Goal: Transaction & Acquisition: Purchase product/service

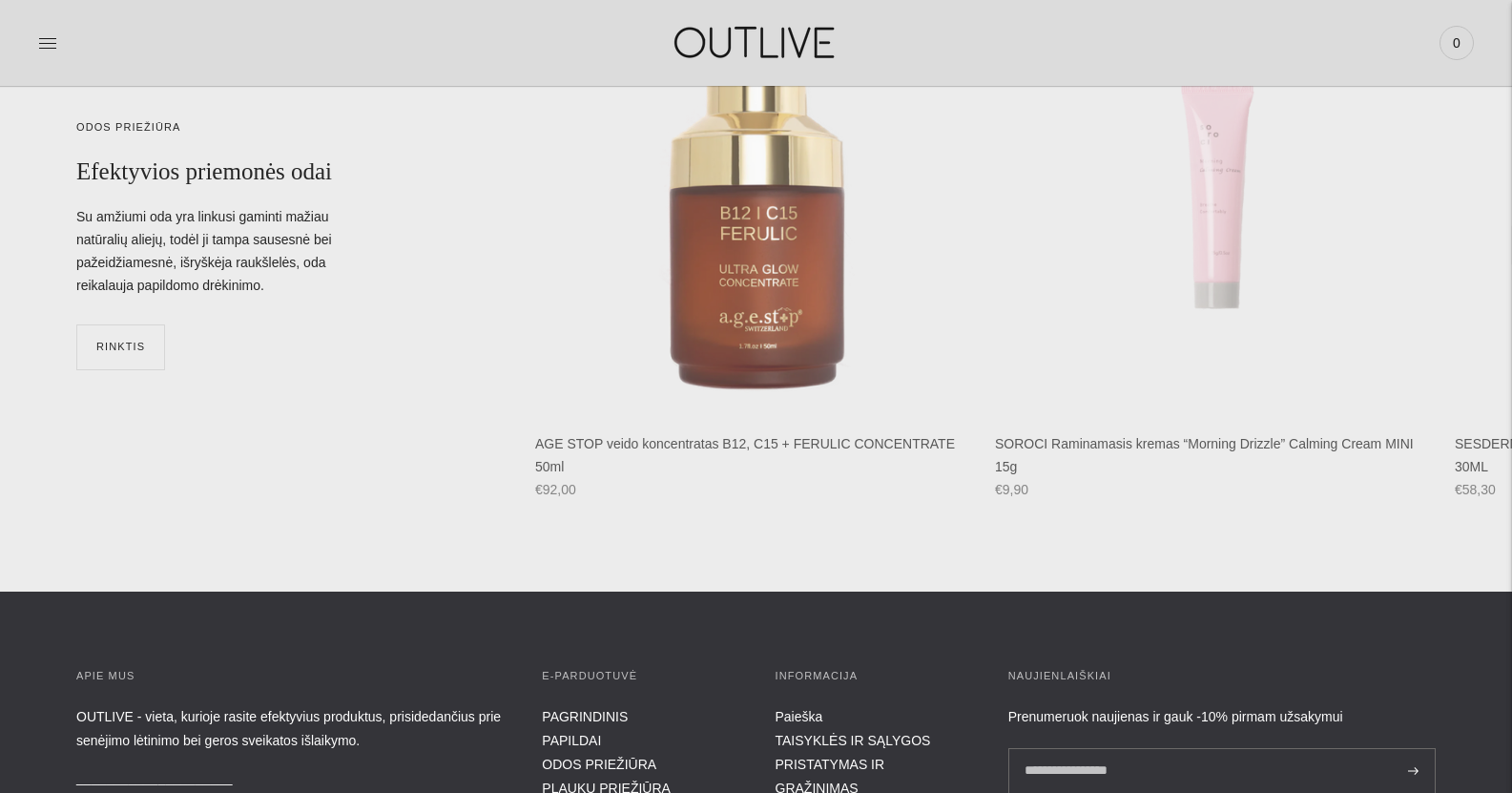
scroll to position [6830, 0]
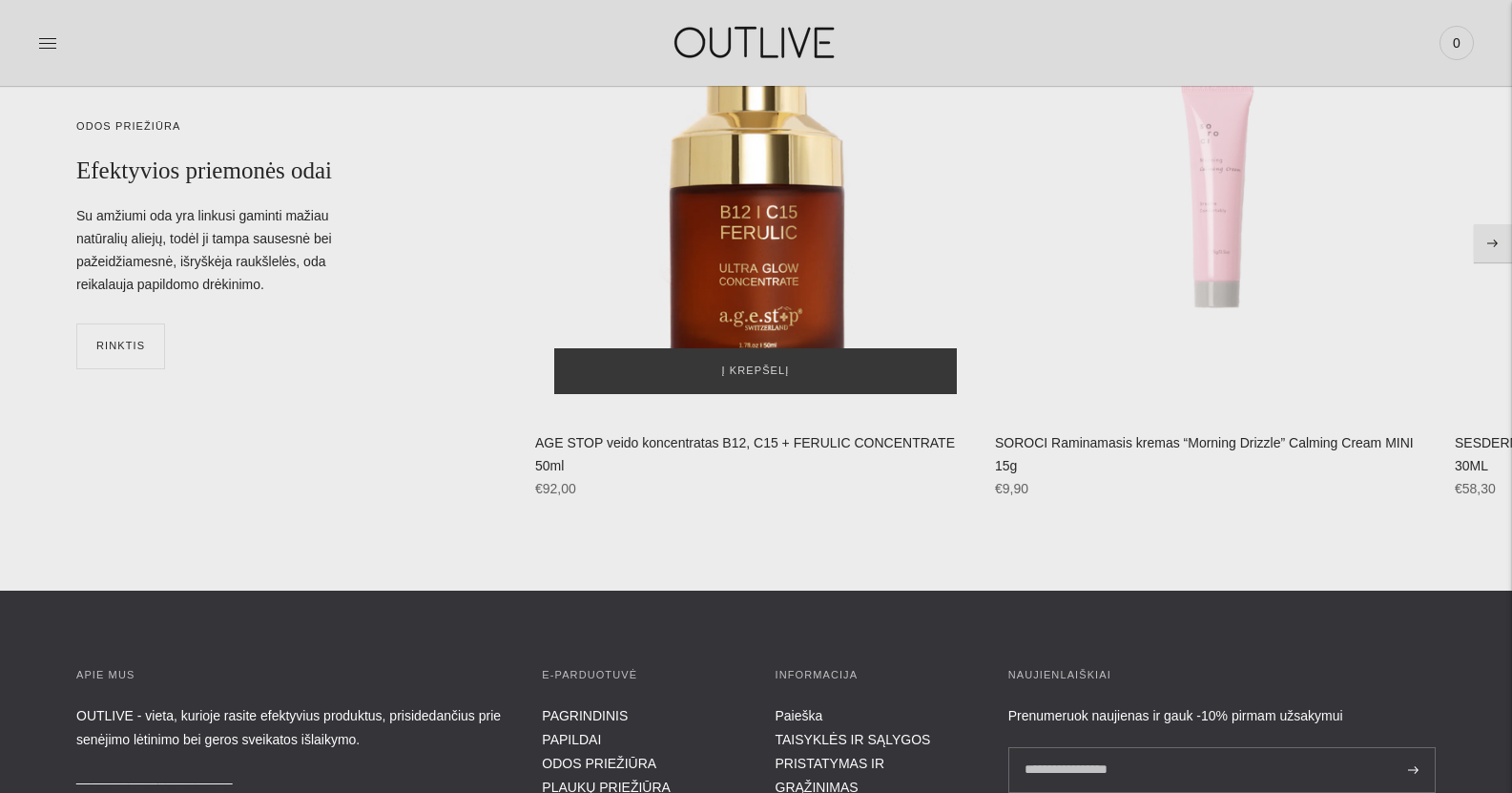
click at [772, 259] on img "AGE STOP veido koncentratas B12, C15 + FERULIC CONCENTRATE 50ml\a" at bounding box center [756, 193] width 441 height 441
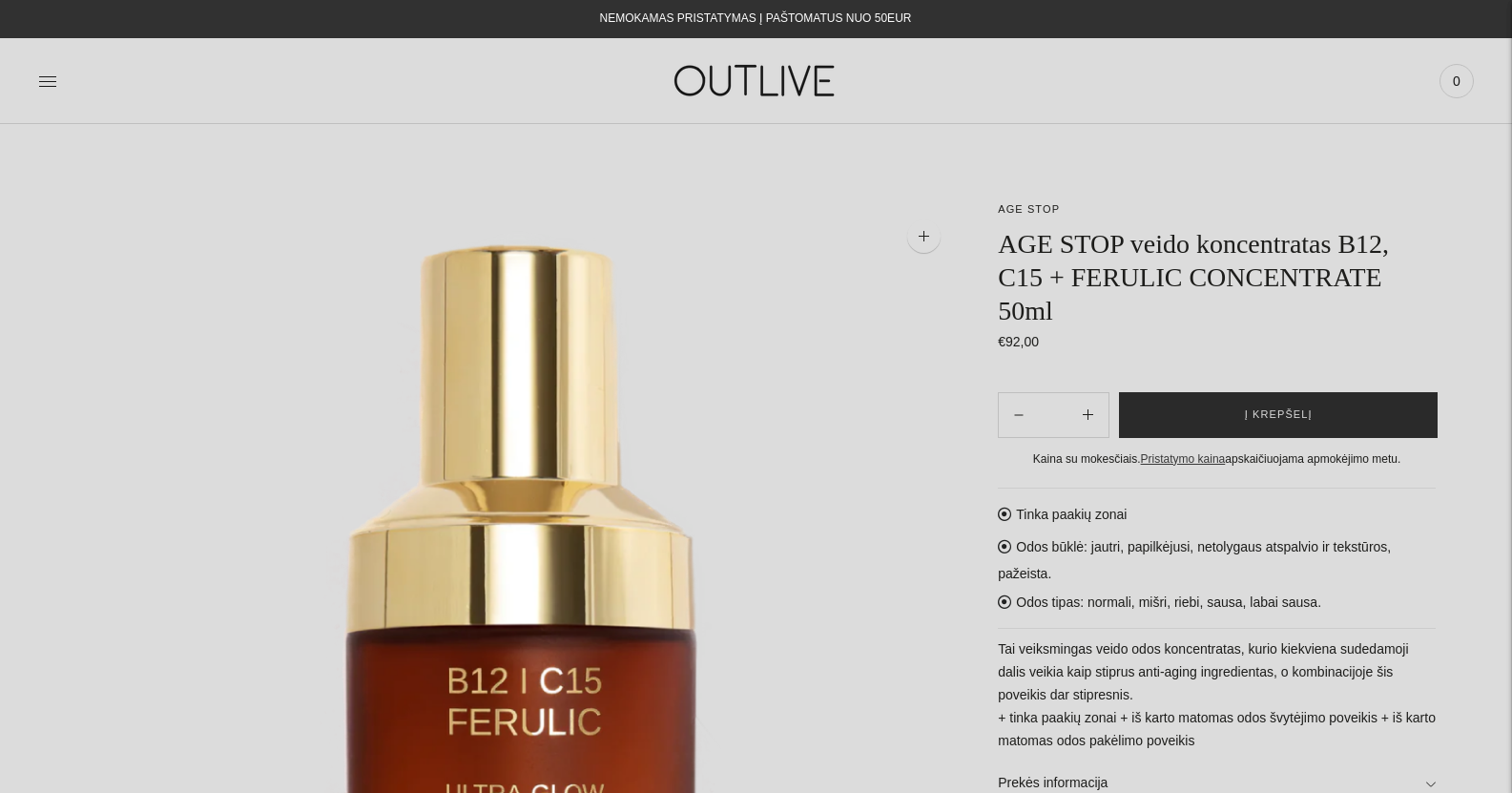
click at [1289, 406] on span "Į krepšelį" at bounding box center [1279, 414] width 68 height 19
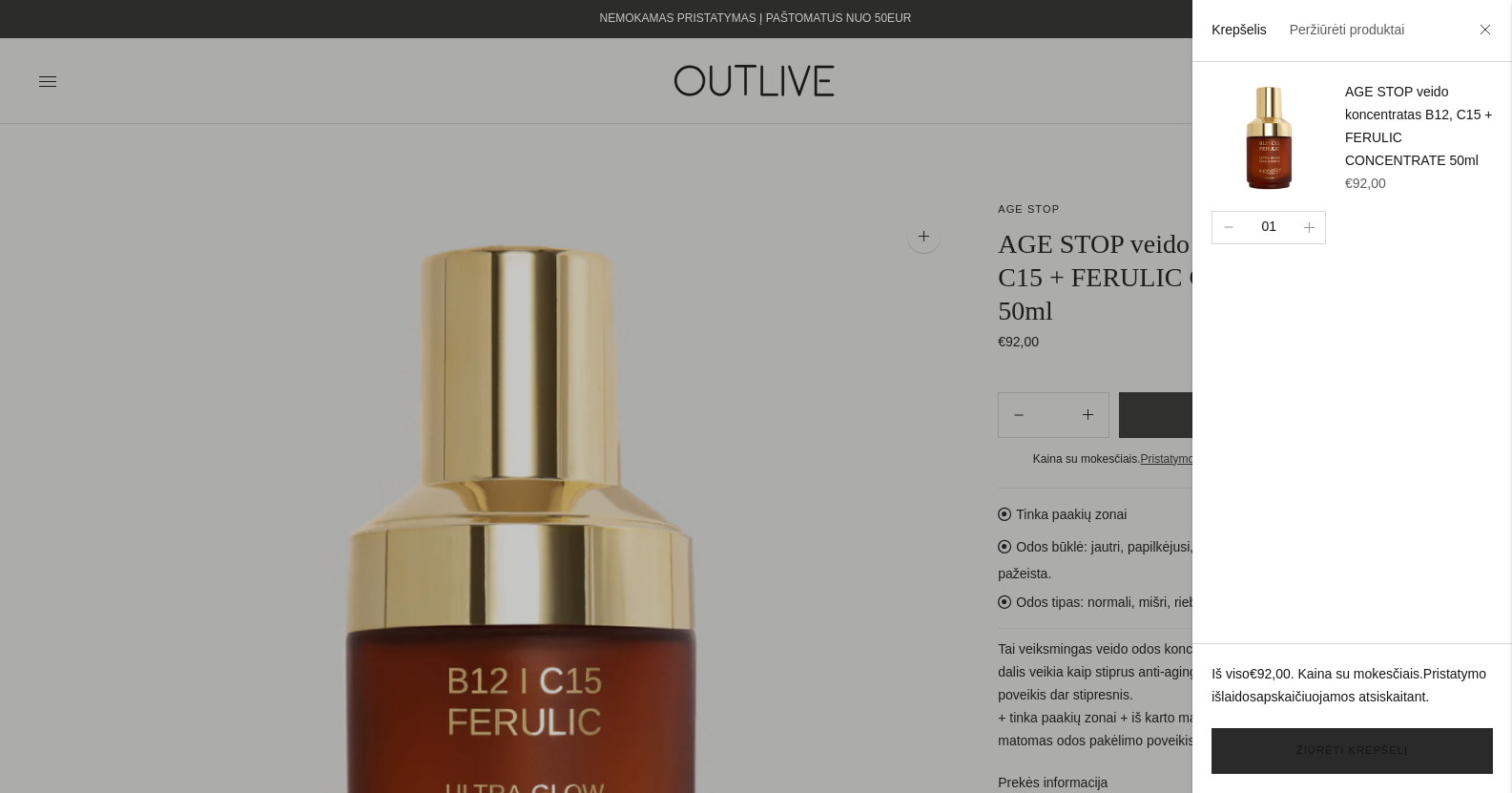
click at [1370, 755] on link "Žiūrėti krepšelį" at bounding box center [1352, 751] width 282 height 45
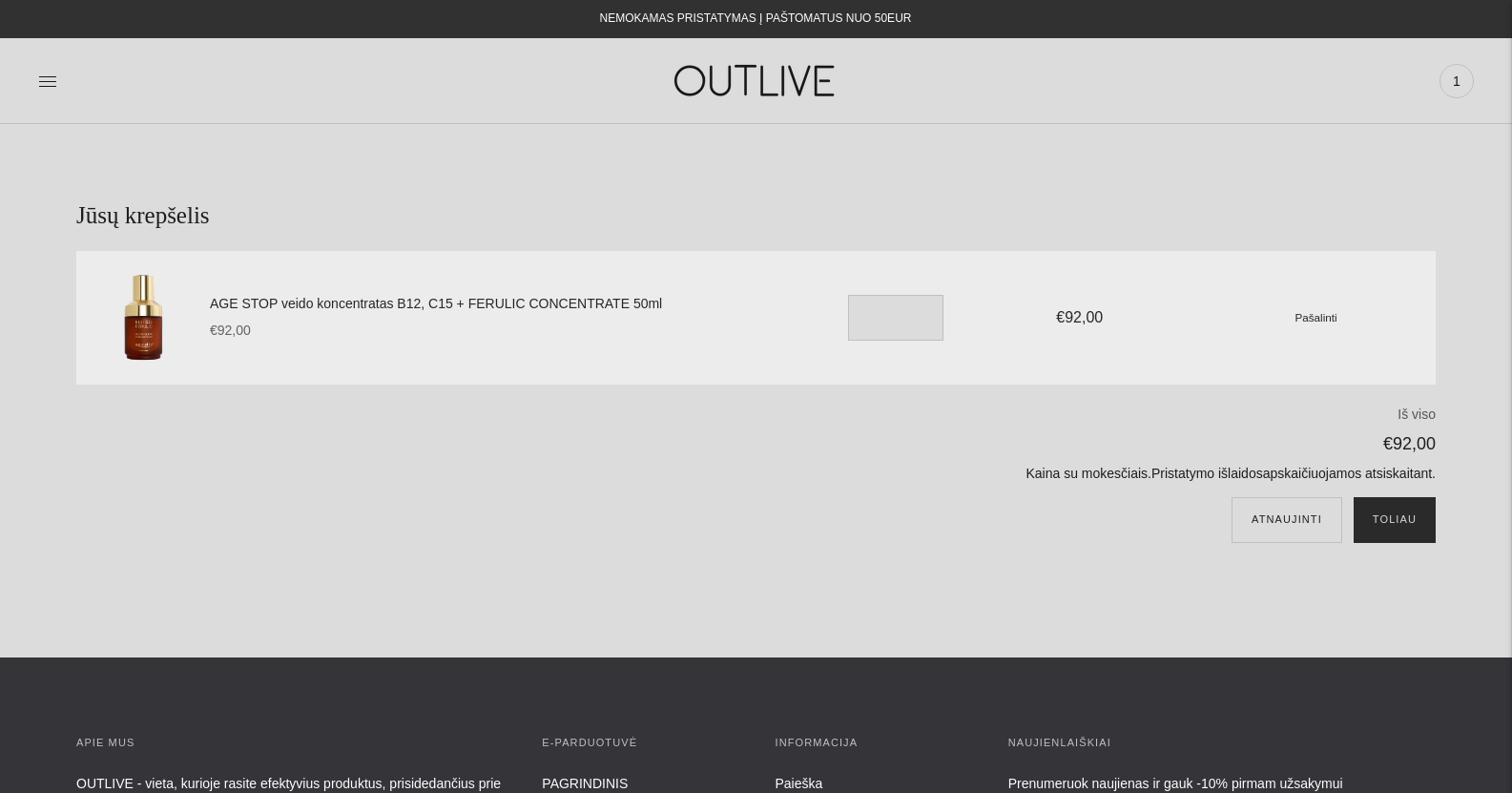
click at [1403, 524] on button "Toliau" at bounding box center [1394, 520] width 82 height 45
